Goal: Communication & Community: Answer question/provide support

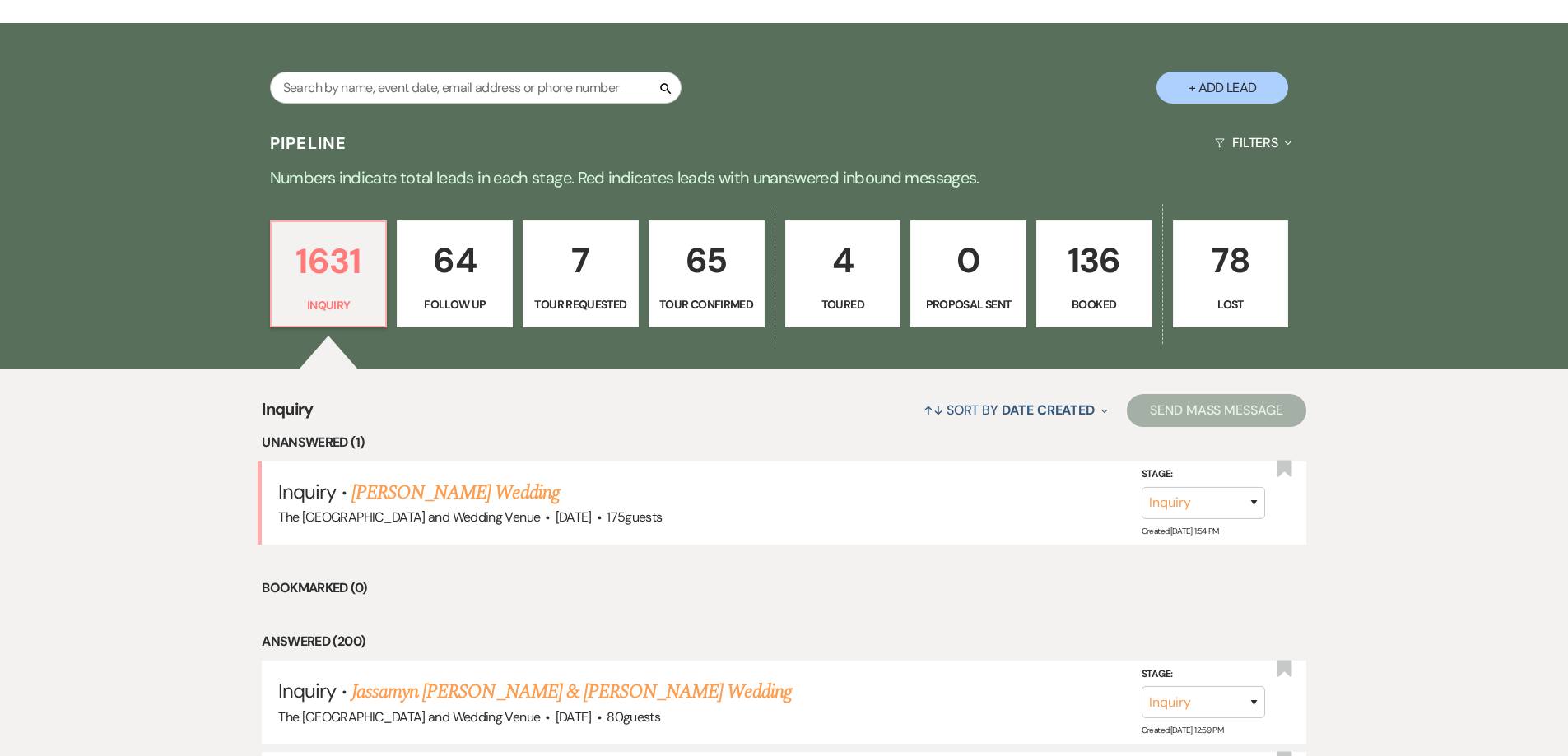
scroll to position [311, 0]
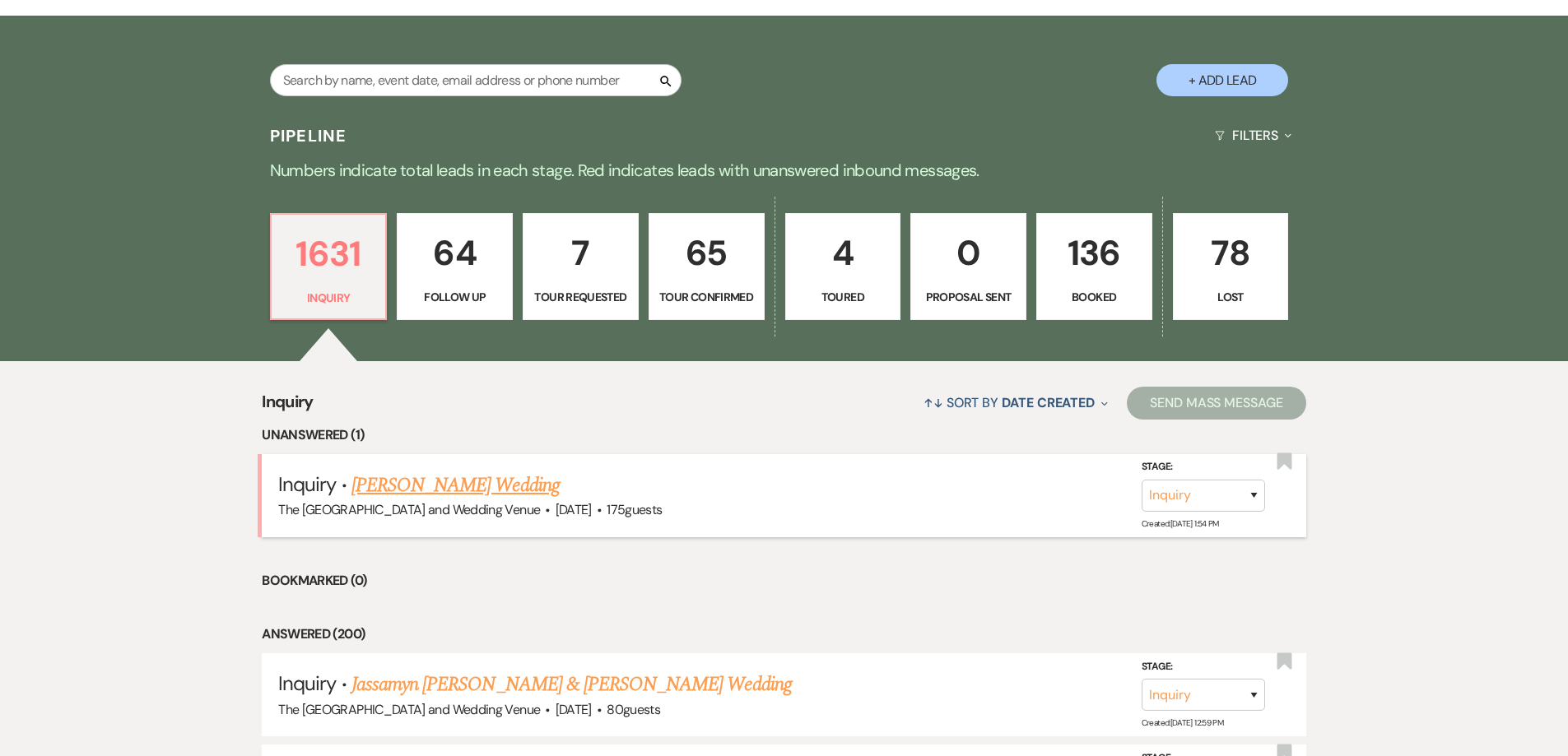
click at [478, 488] on link "Elizabeth Smrdel's Wedding" at bounding box center [455, 485] width 208 height 29
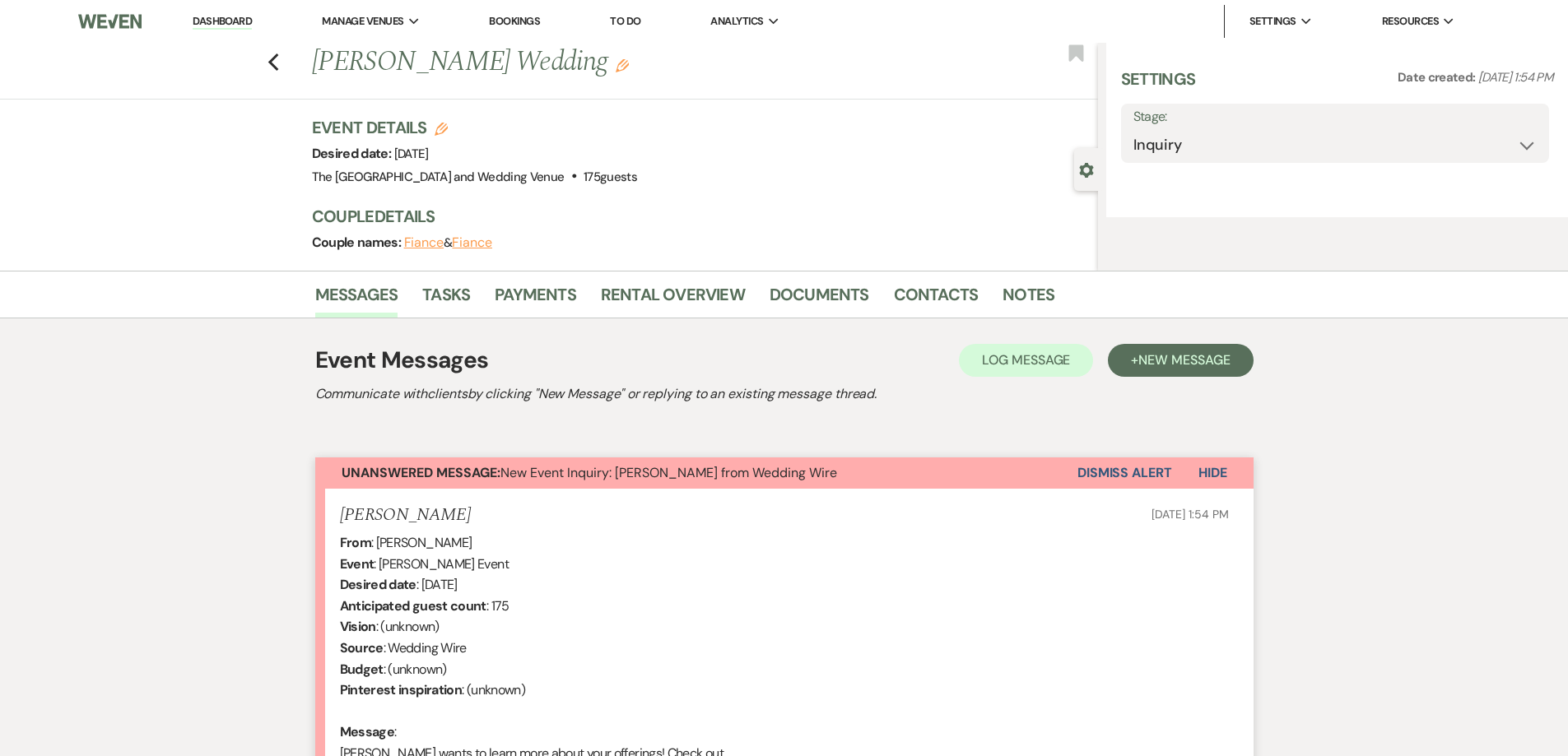
select select "3"
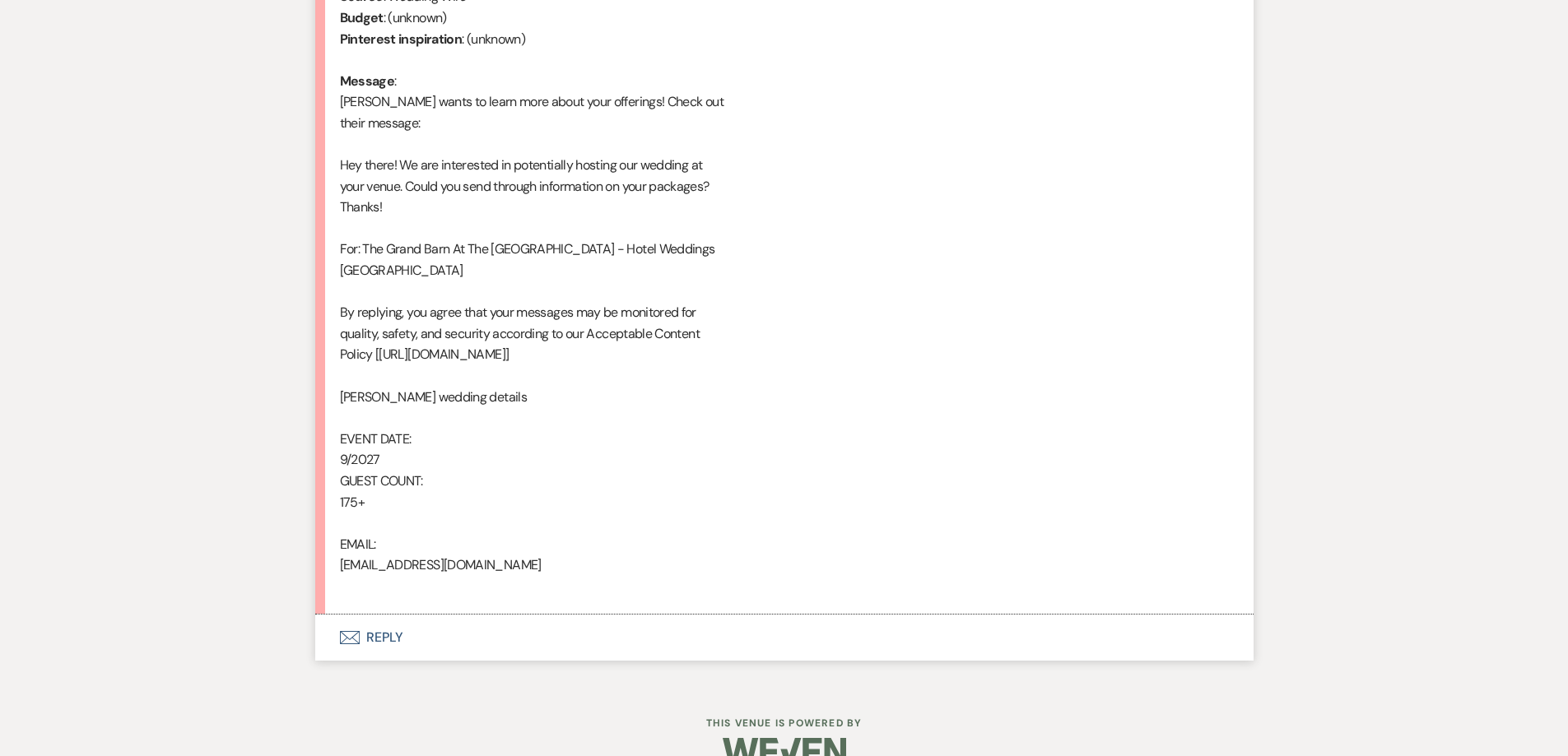
scroll to position [840, 0]
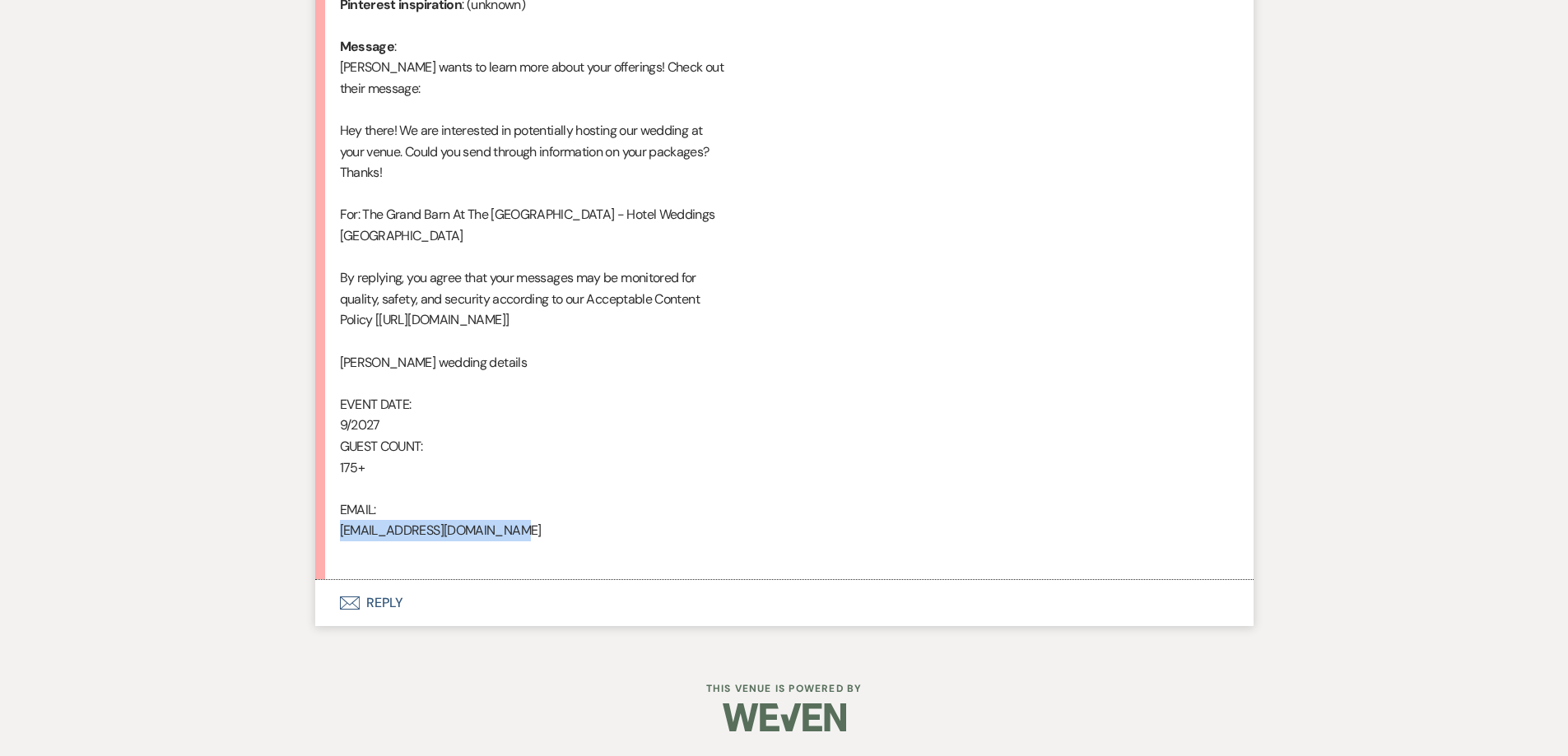
drag, startPoint x: 343, startPoint y: 533, endPoint x: 533, endPoint y: 528, distance: 190.1
click at [534, 528] on div "From : Elizabeth Smrdel Event : Elizabeth Smrdel's Event Desired date : Septemb…" at bounding box center [784, 204] width 889 height 716
copy div "schluntwedding27@gmail.com"
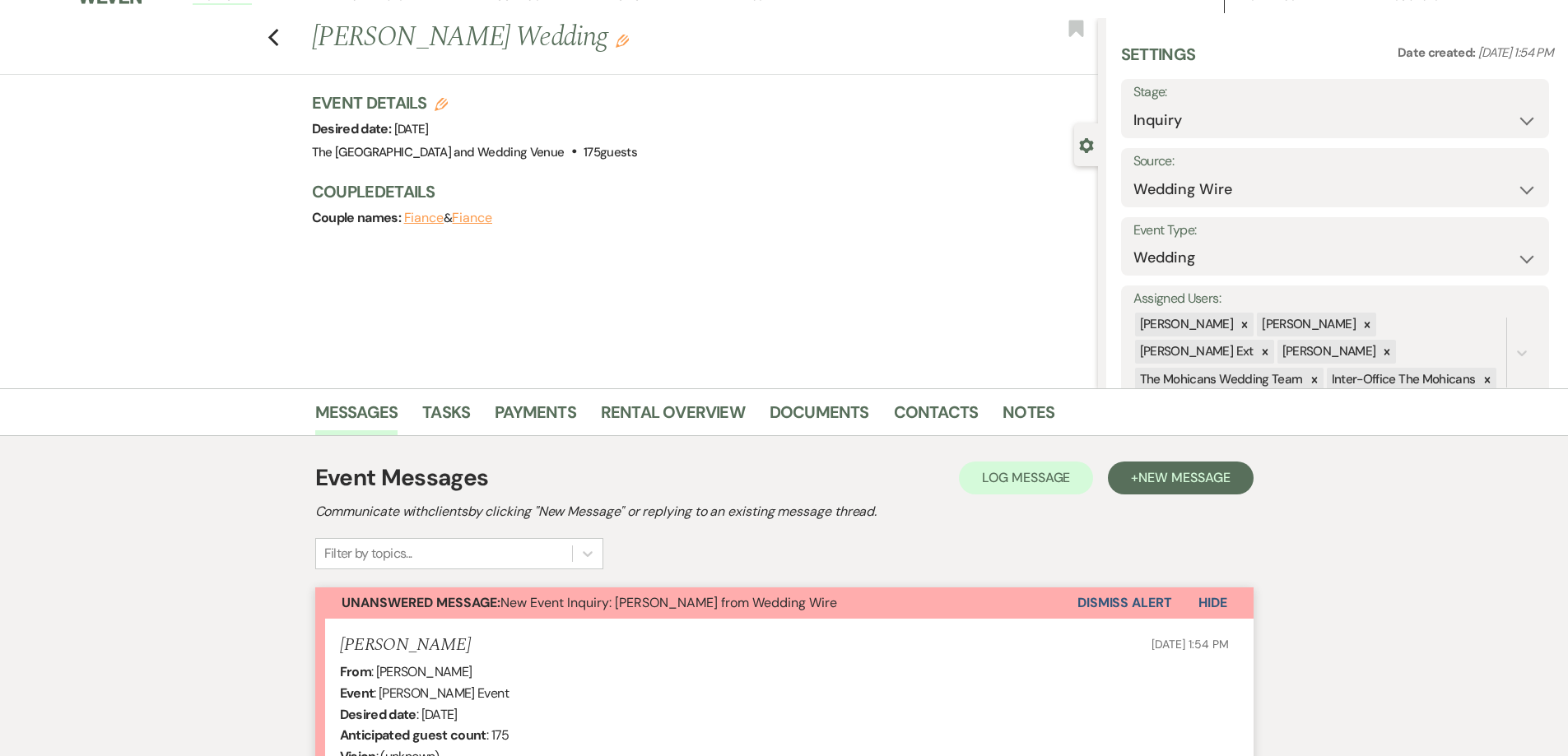
scroll to position [0, 0]
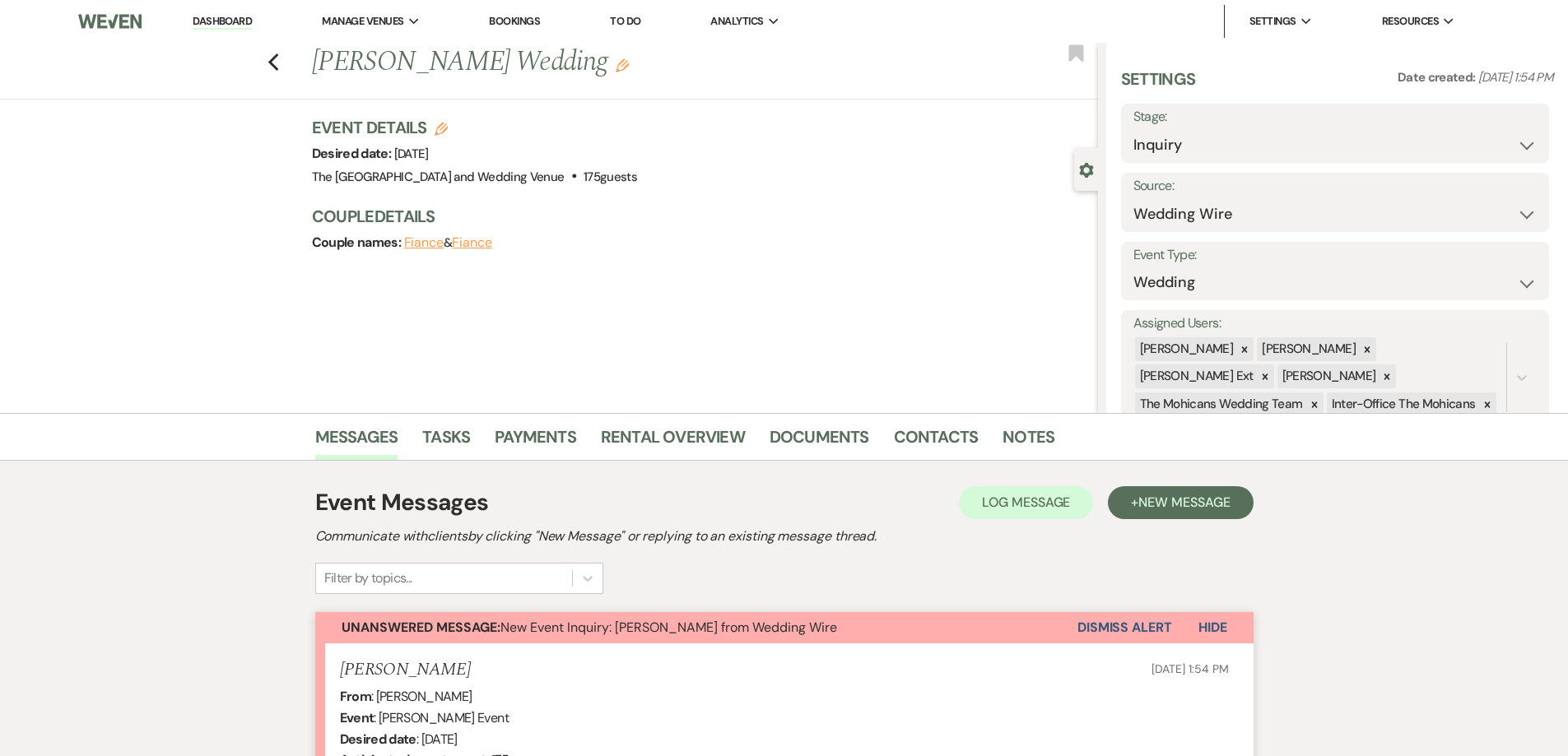
click at [1105, 624] on button "Dismiss Alert" at bounding box center [1125, 628] width 94 height 31
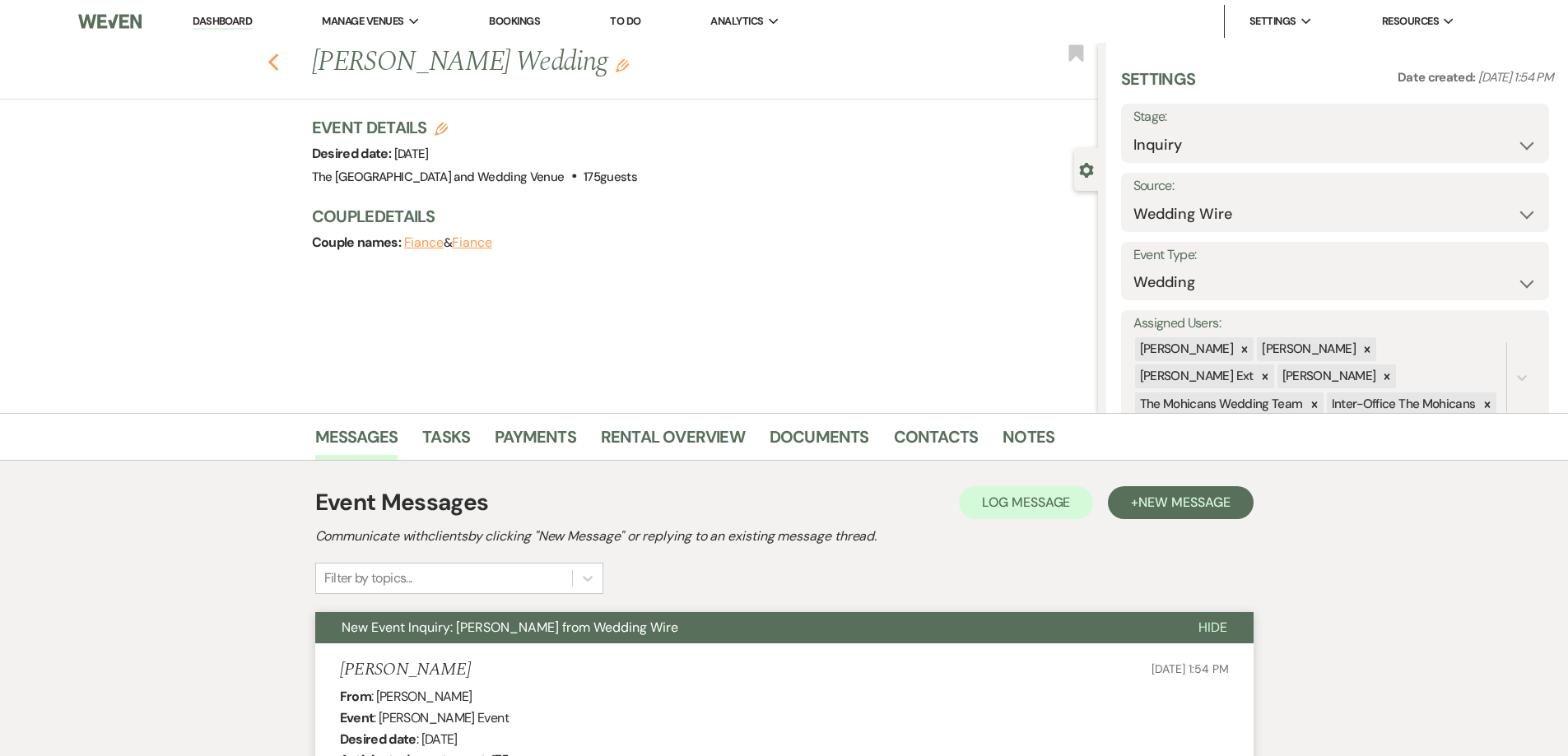
click at [277, 56] on icon "Previous" at bounding box center [273, 62] width 12 height 20
